Goal: Information Seeking & Learning: Learn about a topic

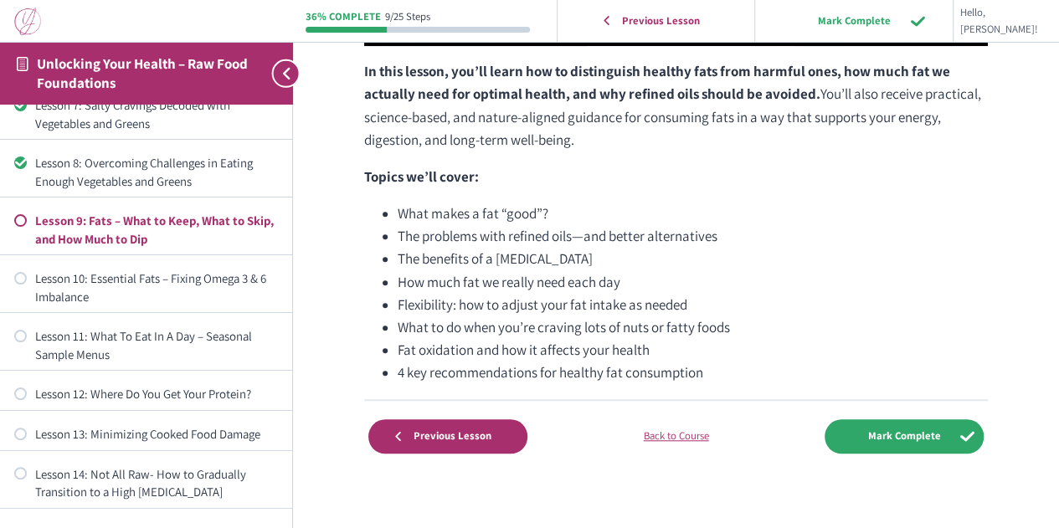
scroll to position [559, 0]
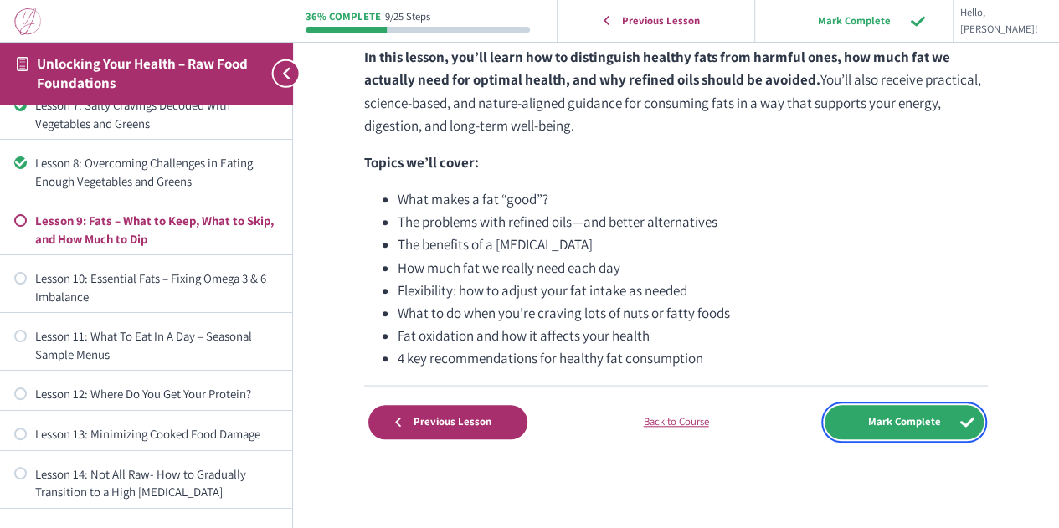
click at [849, 418] on input "Mark Complete" at bounding box center [904, 422] width 159 height 34
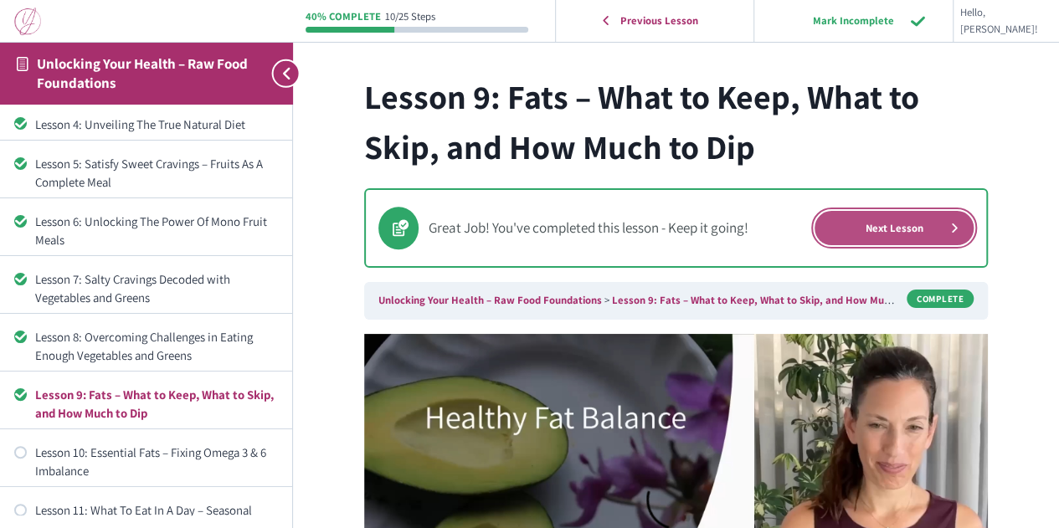
click at [881, 232] on link "Next Lesson" at bounding box center [894, 228] width 159 height 34
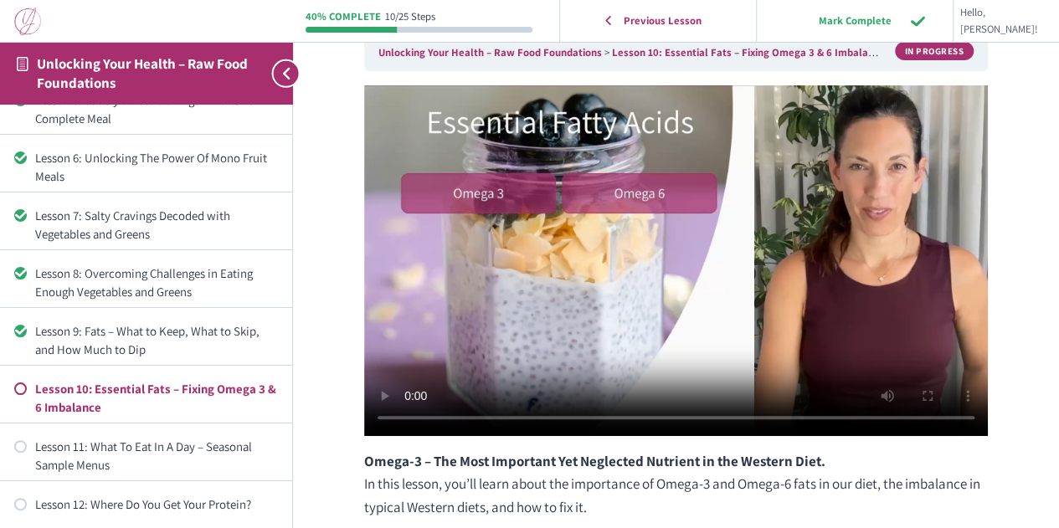
scroll to position [167, 0]
